Goal: Information Seeking & Learning: Learn about a topic

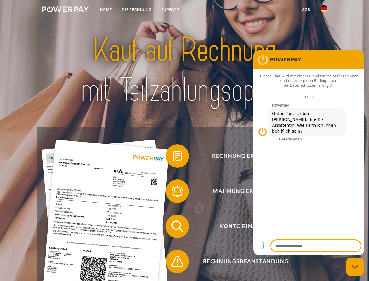
click at [65, 10] on img at bounding box center [65, 9] width 47 height 6
click at [324, 10] on img at bounding box center [324, 8] width 7 height 7
click at [306, 10] on link "agb" at bounding box center [306, 9] width 18 height 11
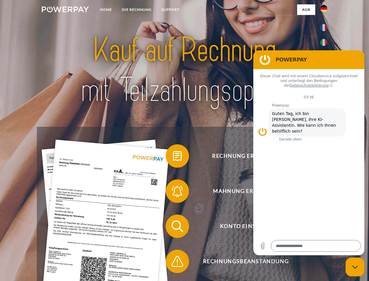
click at [173, 157] on span at bounding box center [168, 155] width 29 height 29
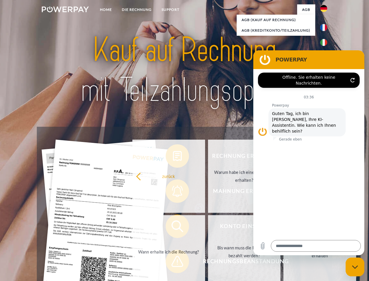
click at [173, 192] on div "Rechnung erhalten? Mahnung erhalten? Konto einsehen" at bounding box center [184, 244] width 295 height 234
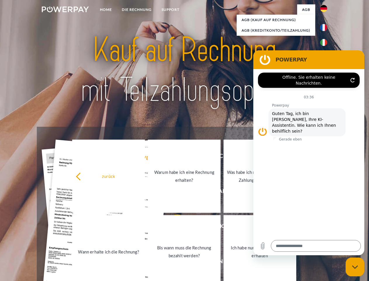
click at [173, 227] on link "Bis wann muss die Rechnung bezahlt werden?" at bounding box center [184, 251] width 73 height 73
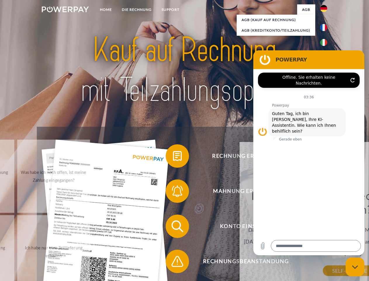
click at [173, 262] on span at bounding box center [168, 261] width 29 height 29
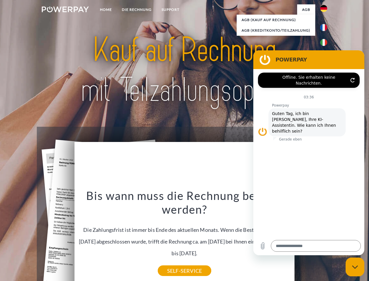
click at [355, 267] on icon "Messaging-Fenster schließen" at bounding box center [355, 267] width 6 height 4
type textarea "*"
